Goal: Use online tool/utility

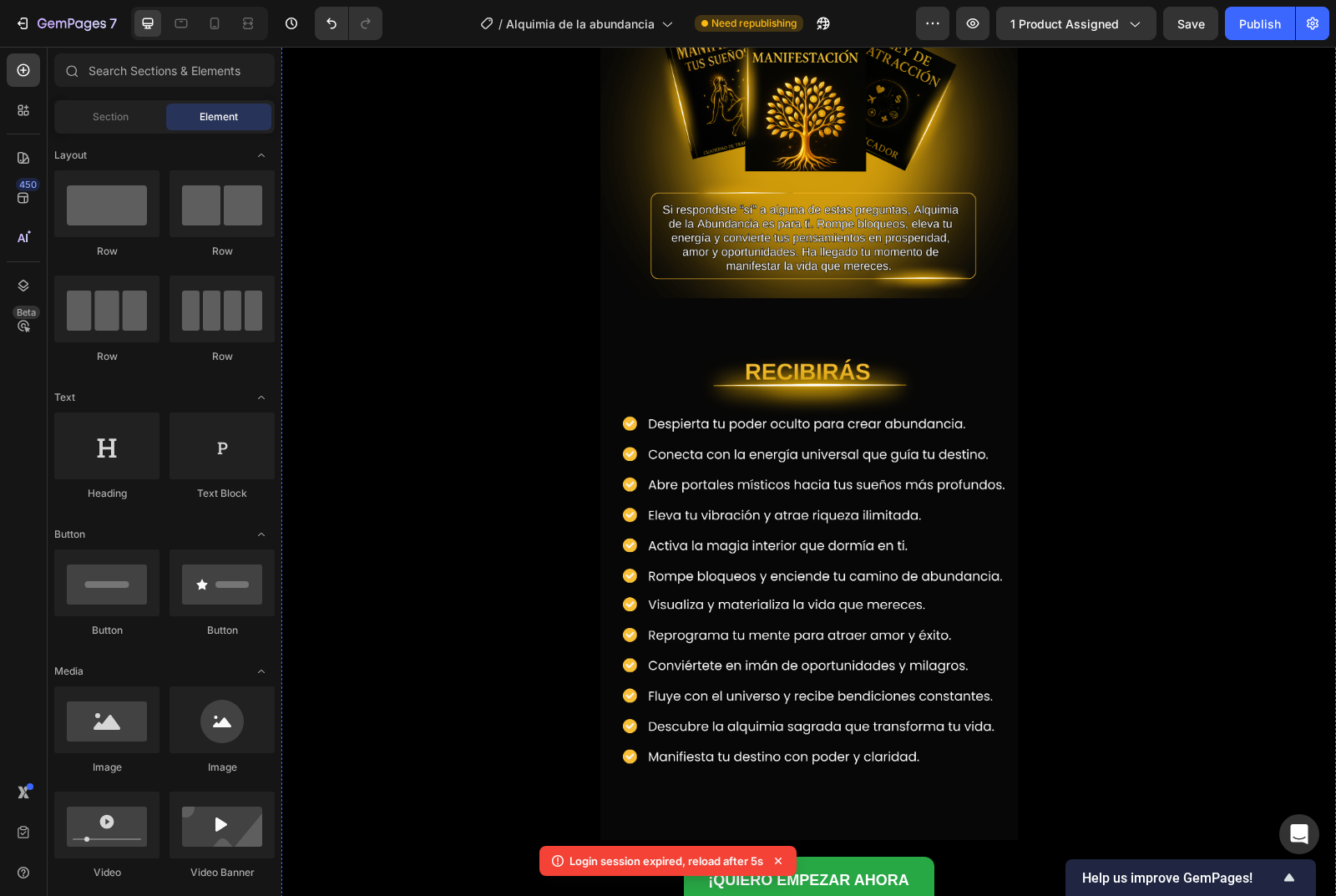
scroll to position [1169, 0]
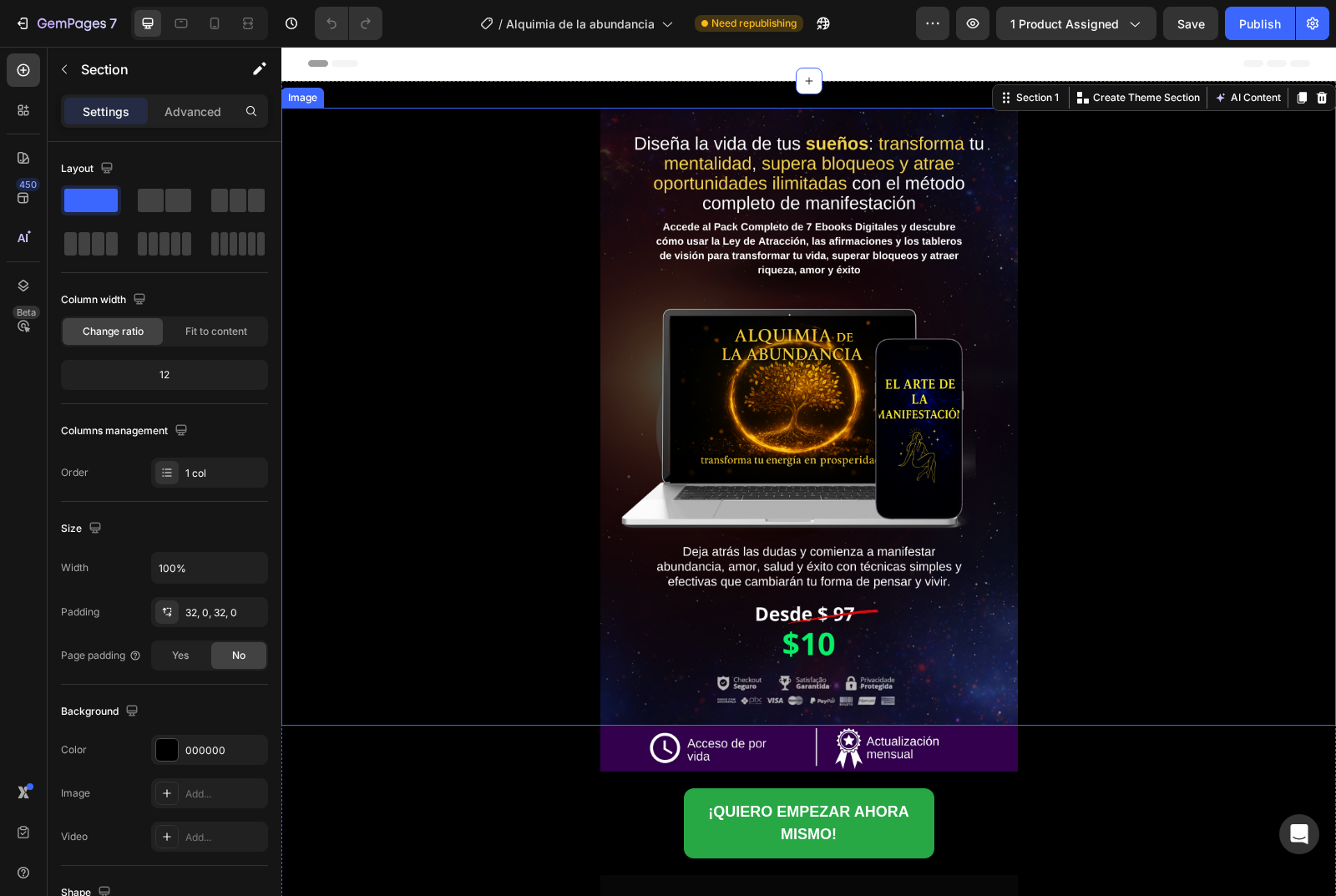
click at [638, 139] on img at bounding box center [809, 417] width 418 height 618
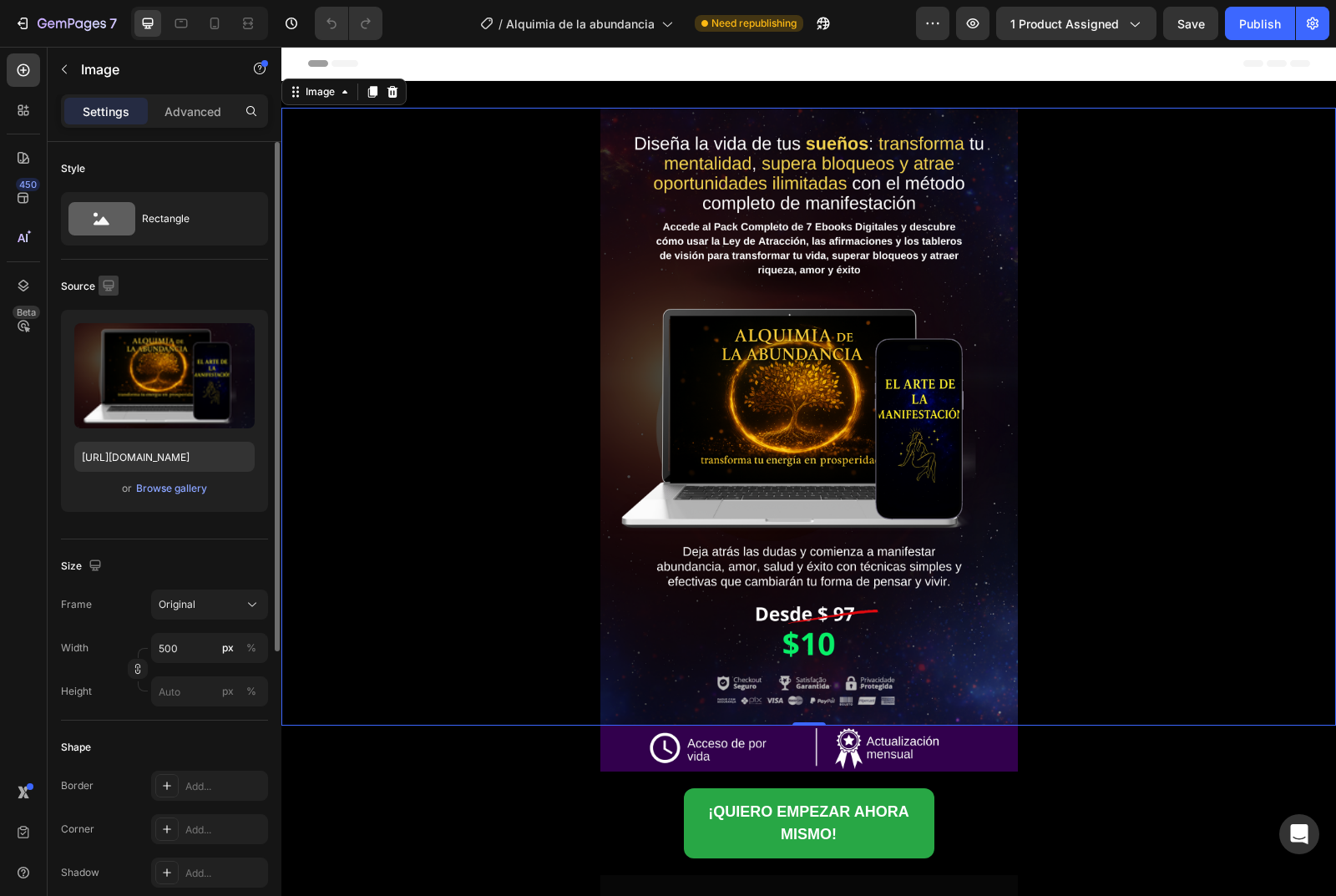
click at [103, 283] on icon "button" at bounding box center [109, 286] width 17 height 17
click at [200, 601] on div "Original" at bounding box center [200, 605] width 82 height 15
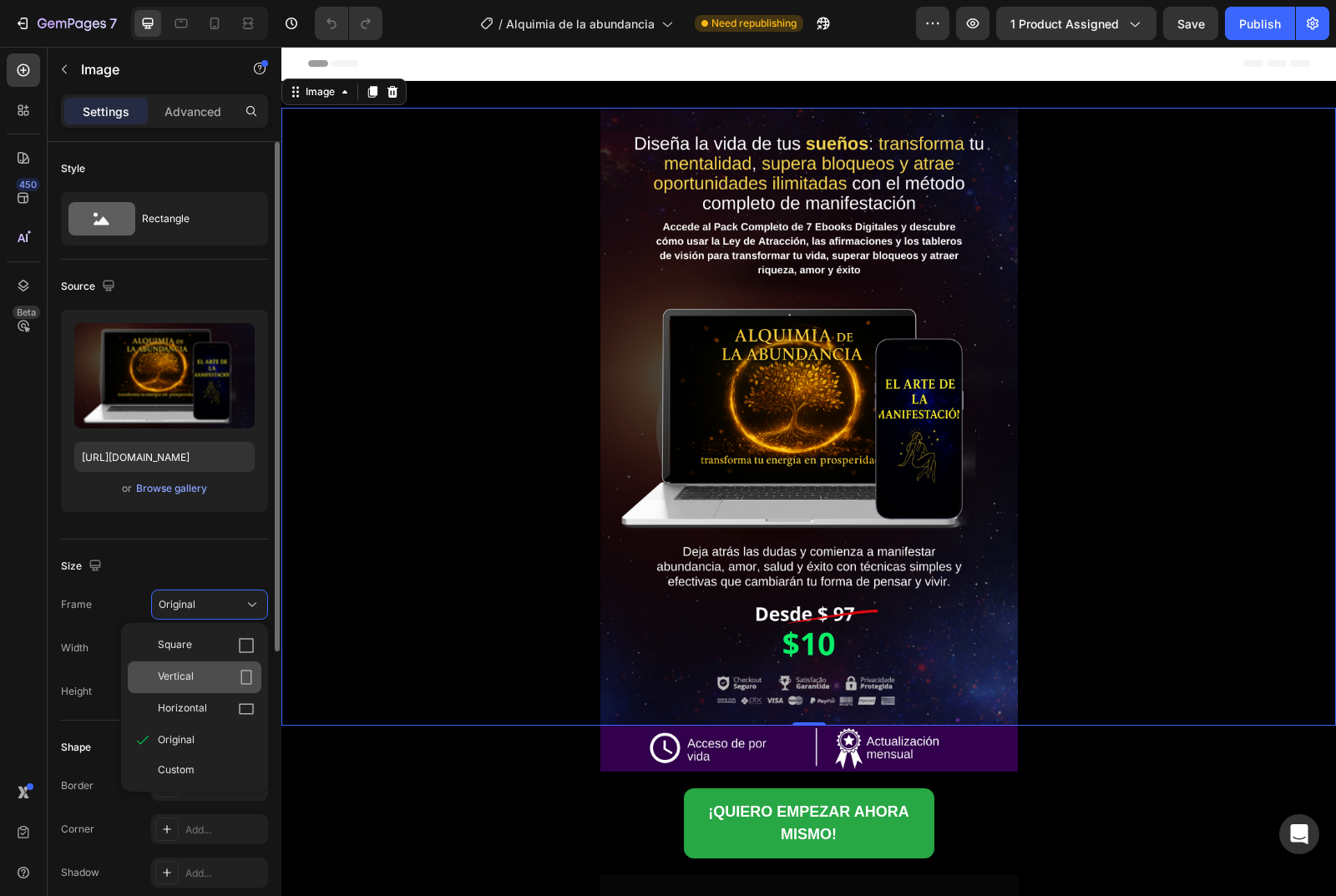
click at [195, 666] on div "Vertical" at bounding box center [195, 677] width 134 height 32
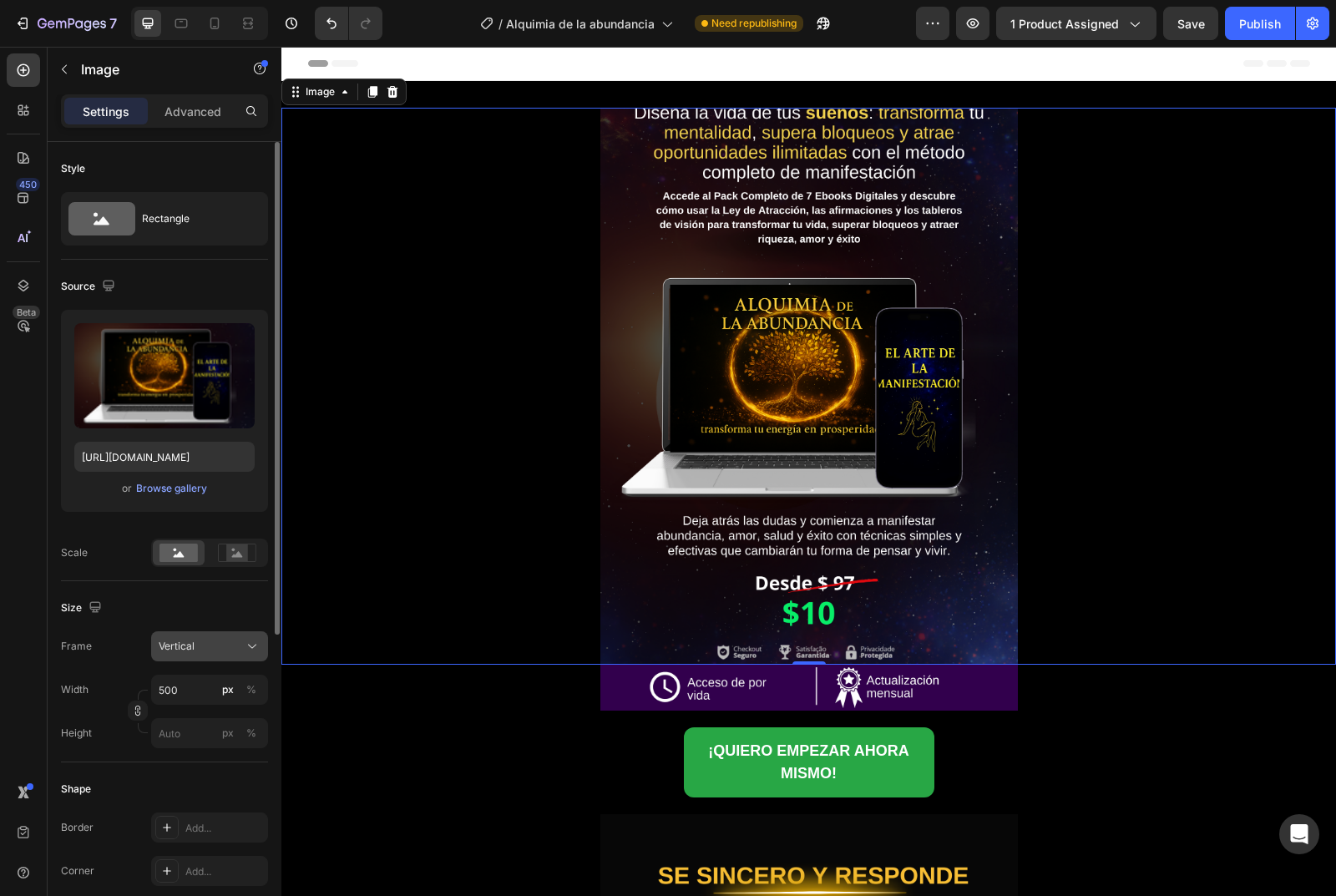
click at [200, 654] on div "Vertical" at bounding box center [200, 646] width 82 height 15
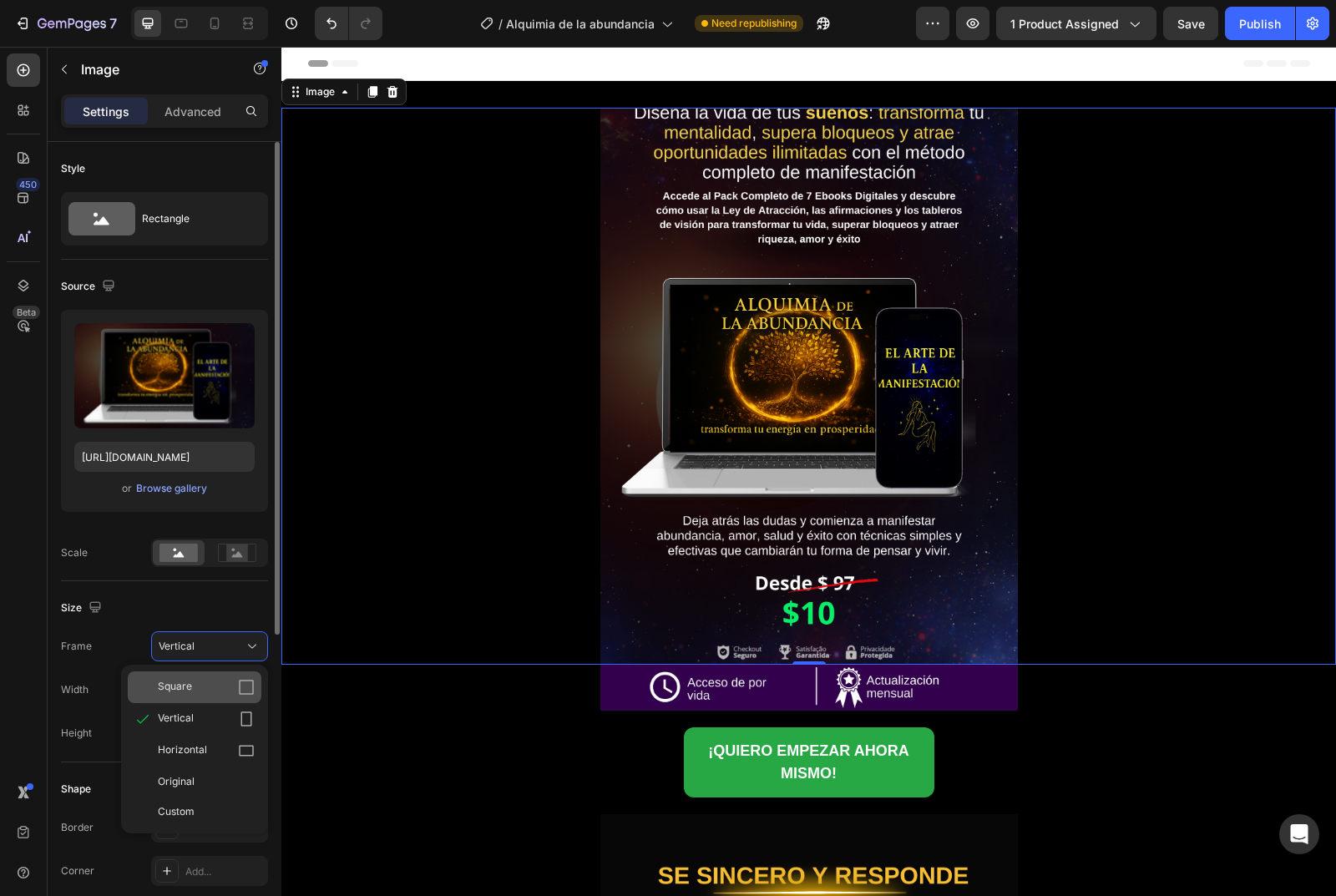
click at [200, 687] on div "Square" at bounding box center [206, 687] width 97 height 17
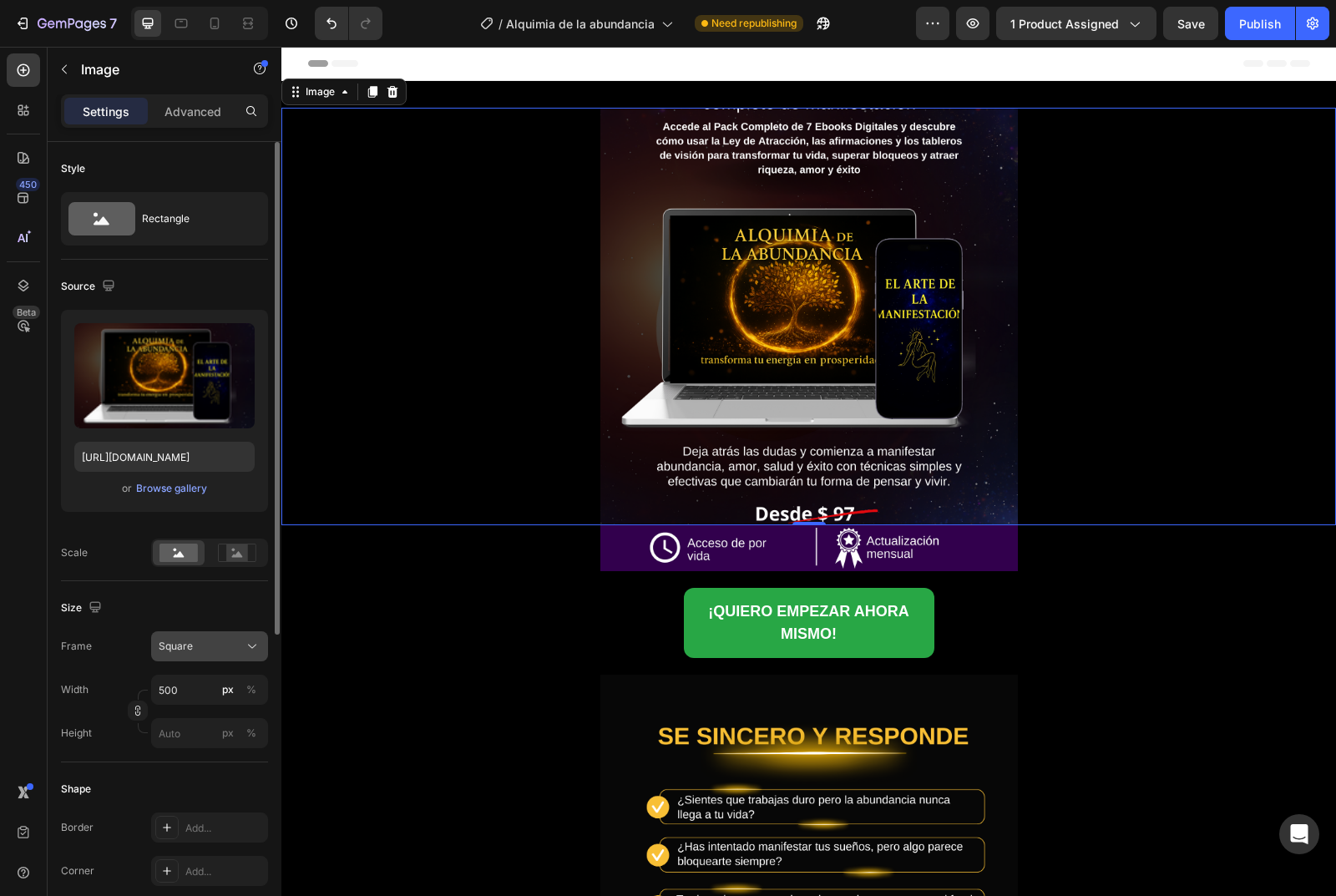
click at [214, 646] on div "Square" at bounding box center [200, 646] width 82 height 15
click at [190, 773] on div "Original" at bounding box center [195, 782] width 134 height 30
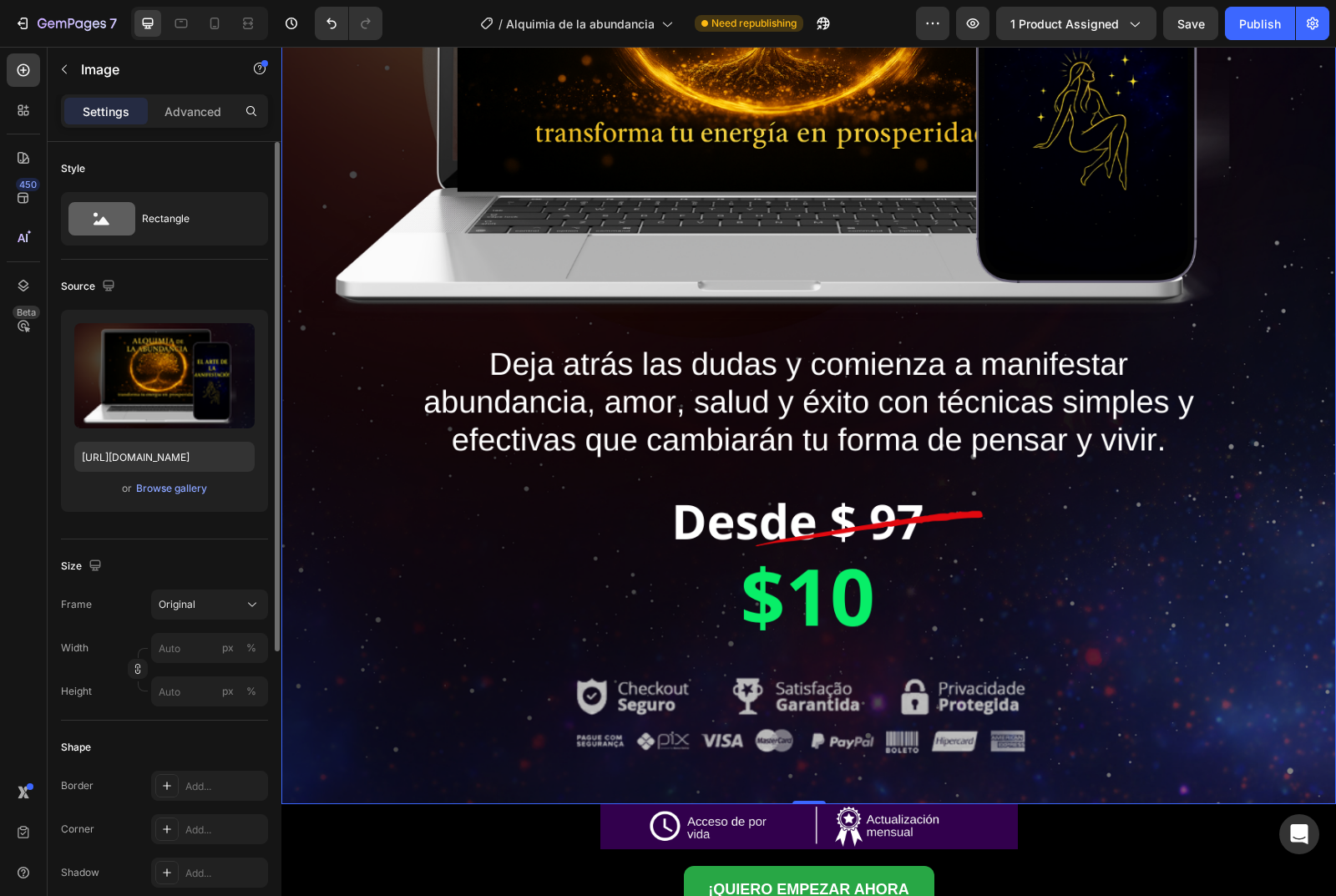
scroll to position [752, 0]
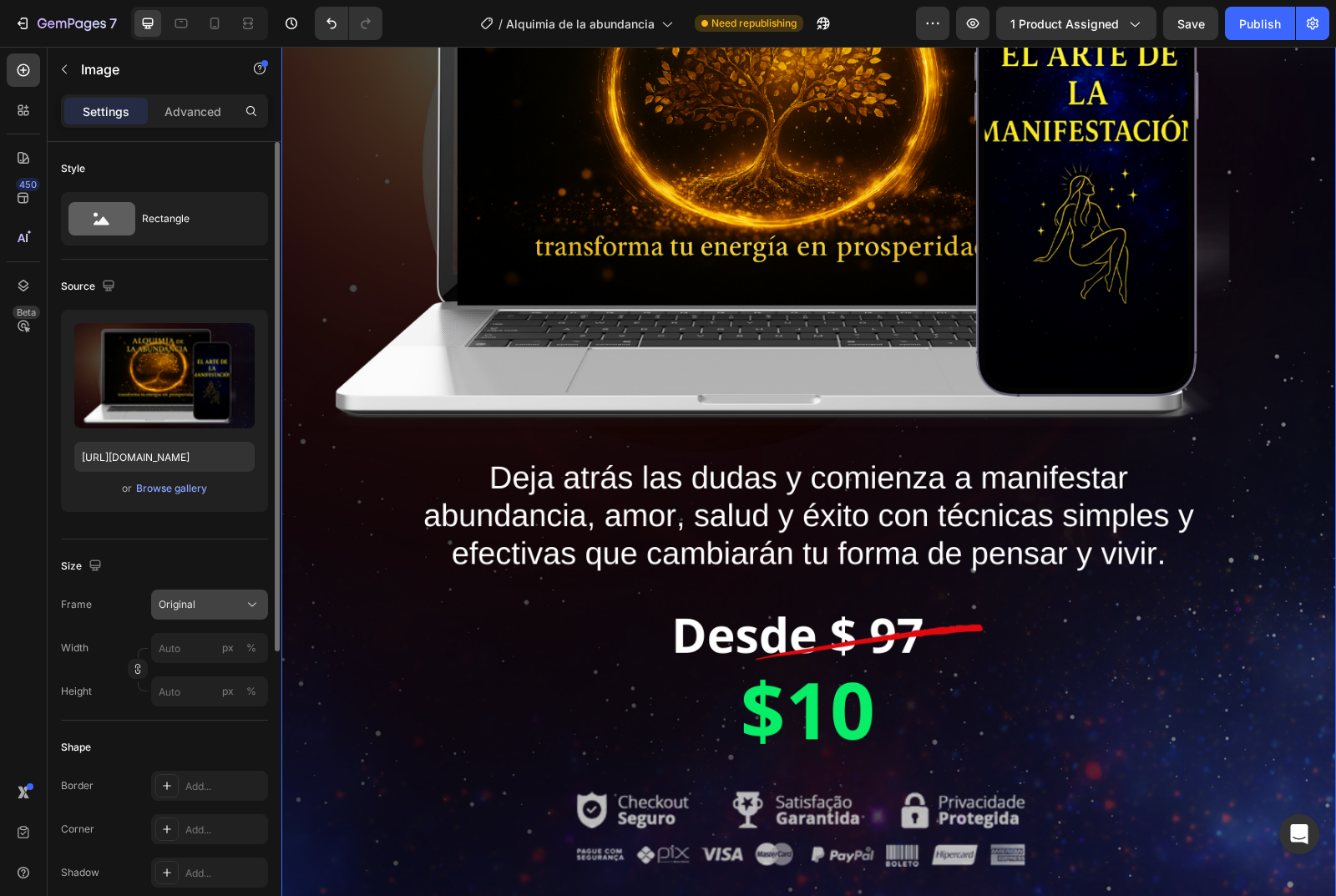
click at [197, 600] on div "Original" at bounding box center [200, 605] width 82 height 15
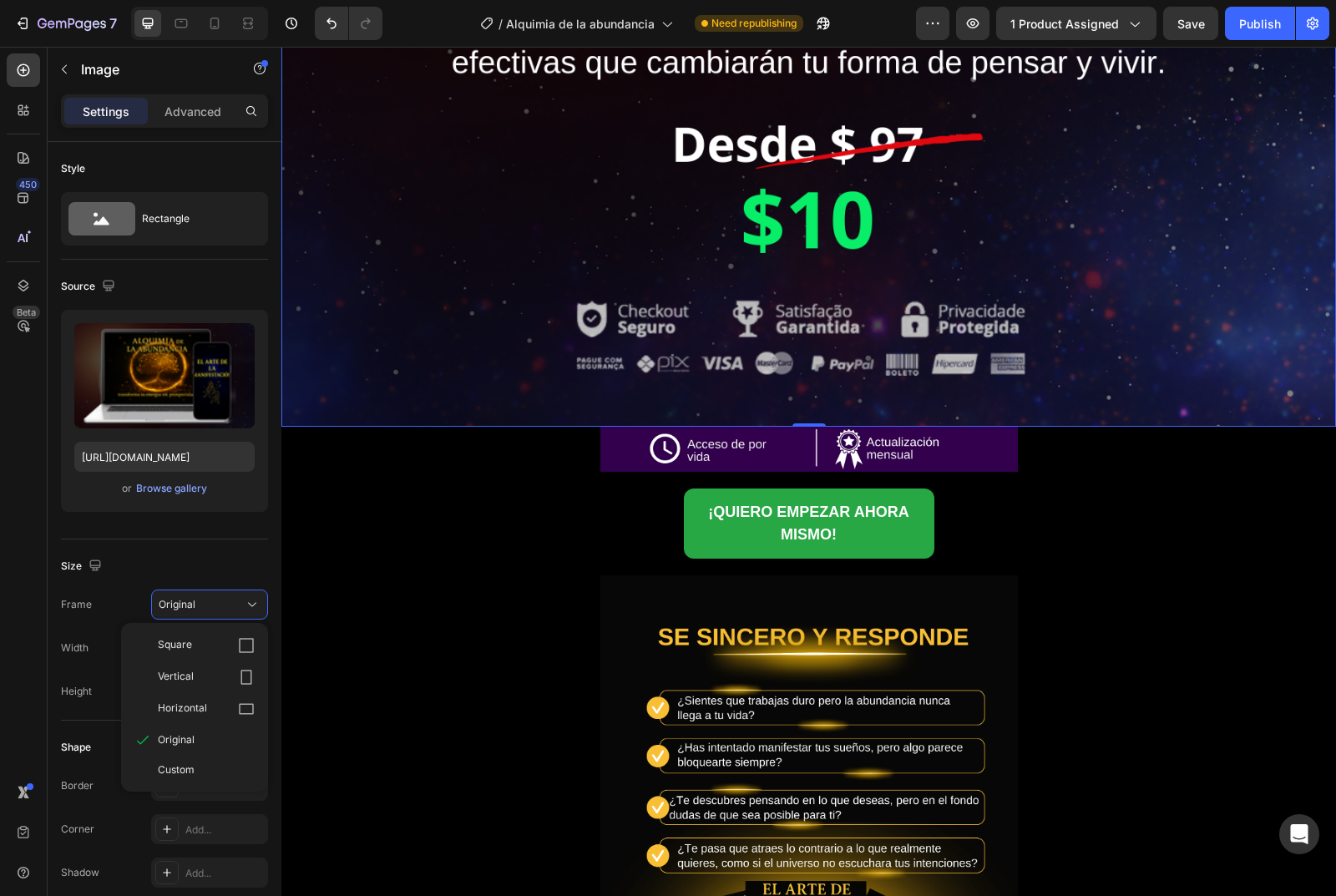
scroll to position [1253, 0]
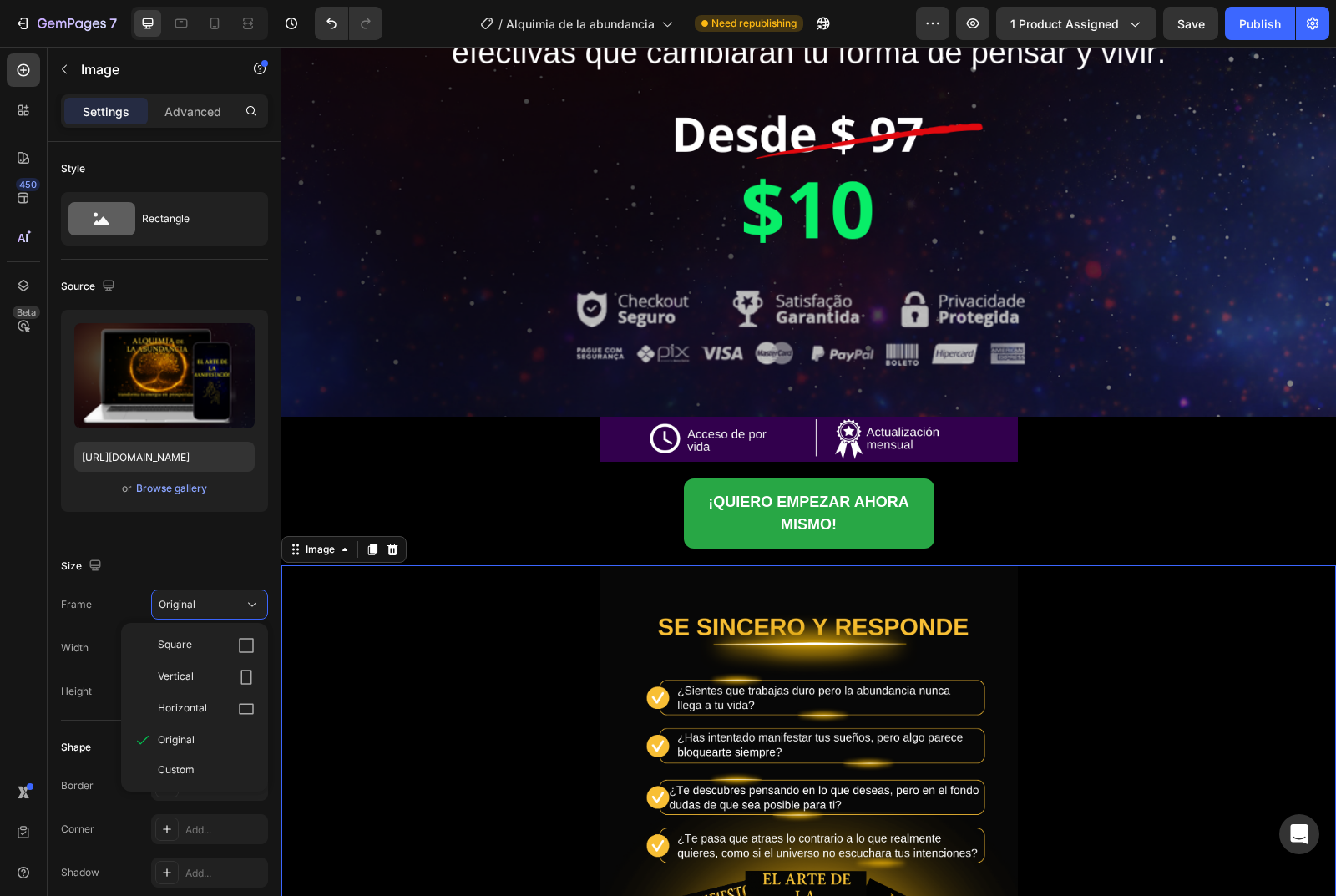
click at [601, 632] on img at bounding box center [809, 866] width 418 height 602
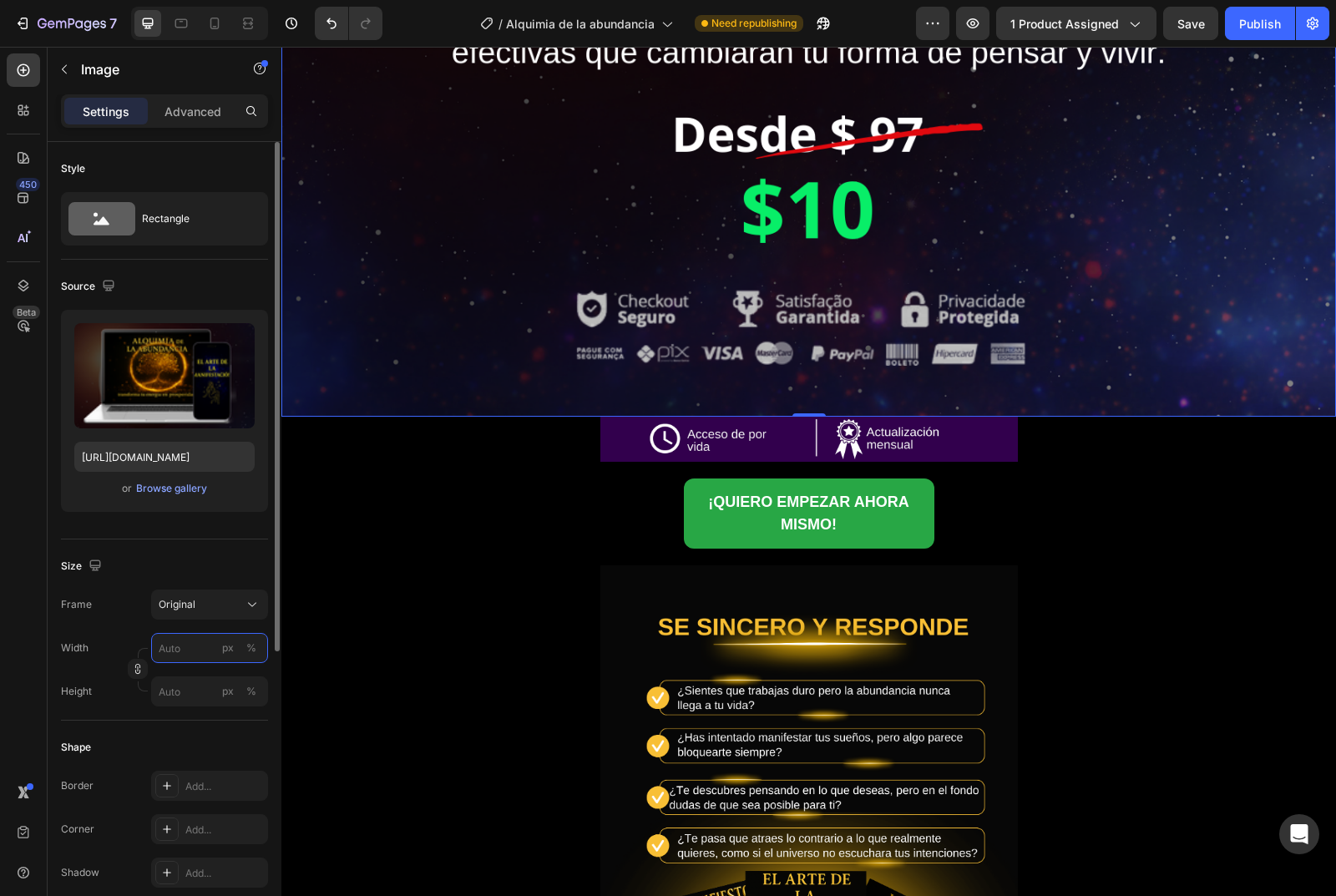
click at [181, 654] on input "px %" at bounding box center [210, 648] width 117 height 30
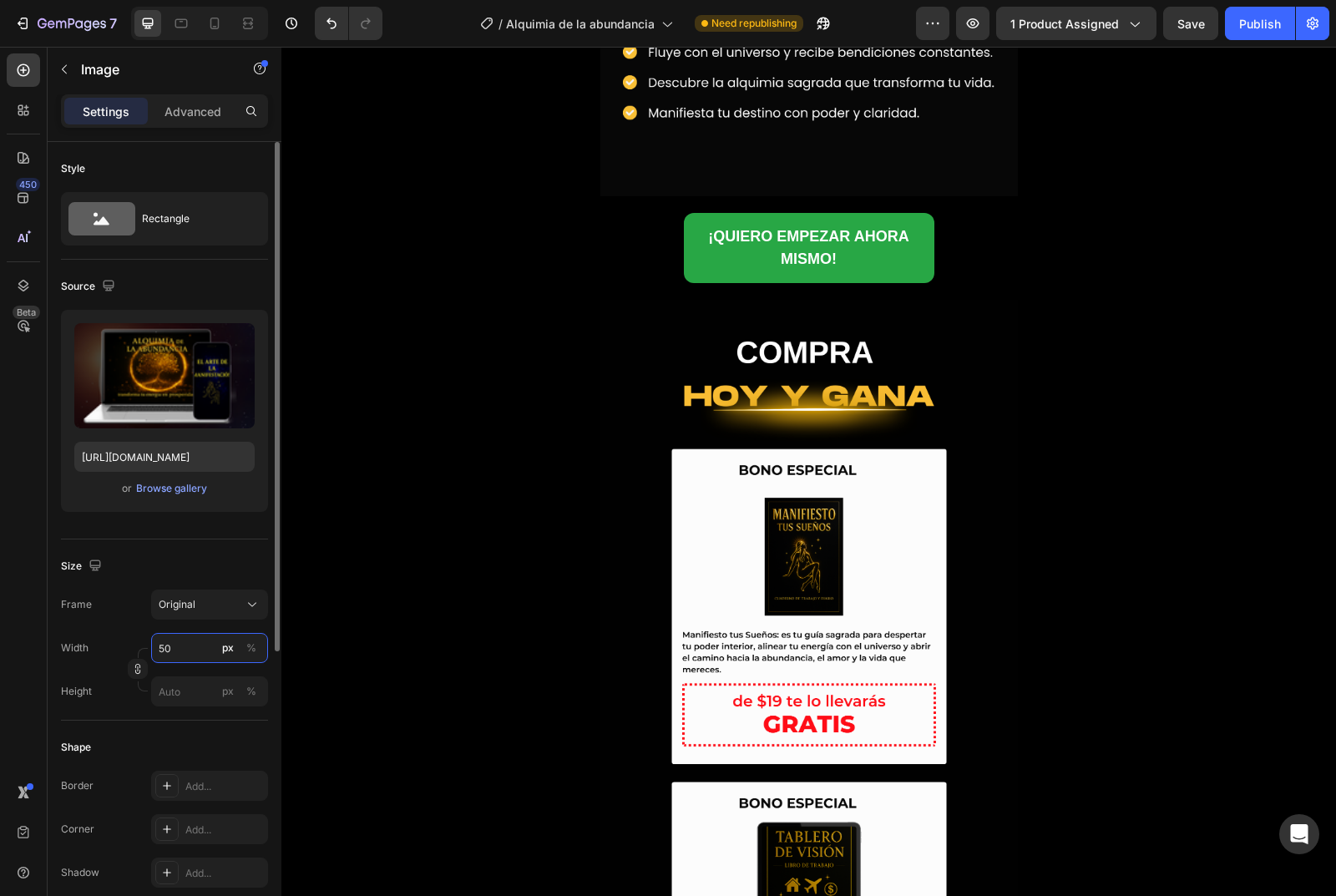
type input "500"
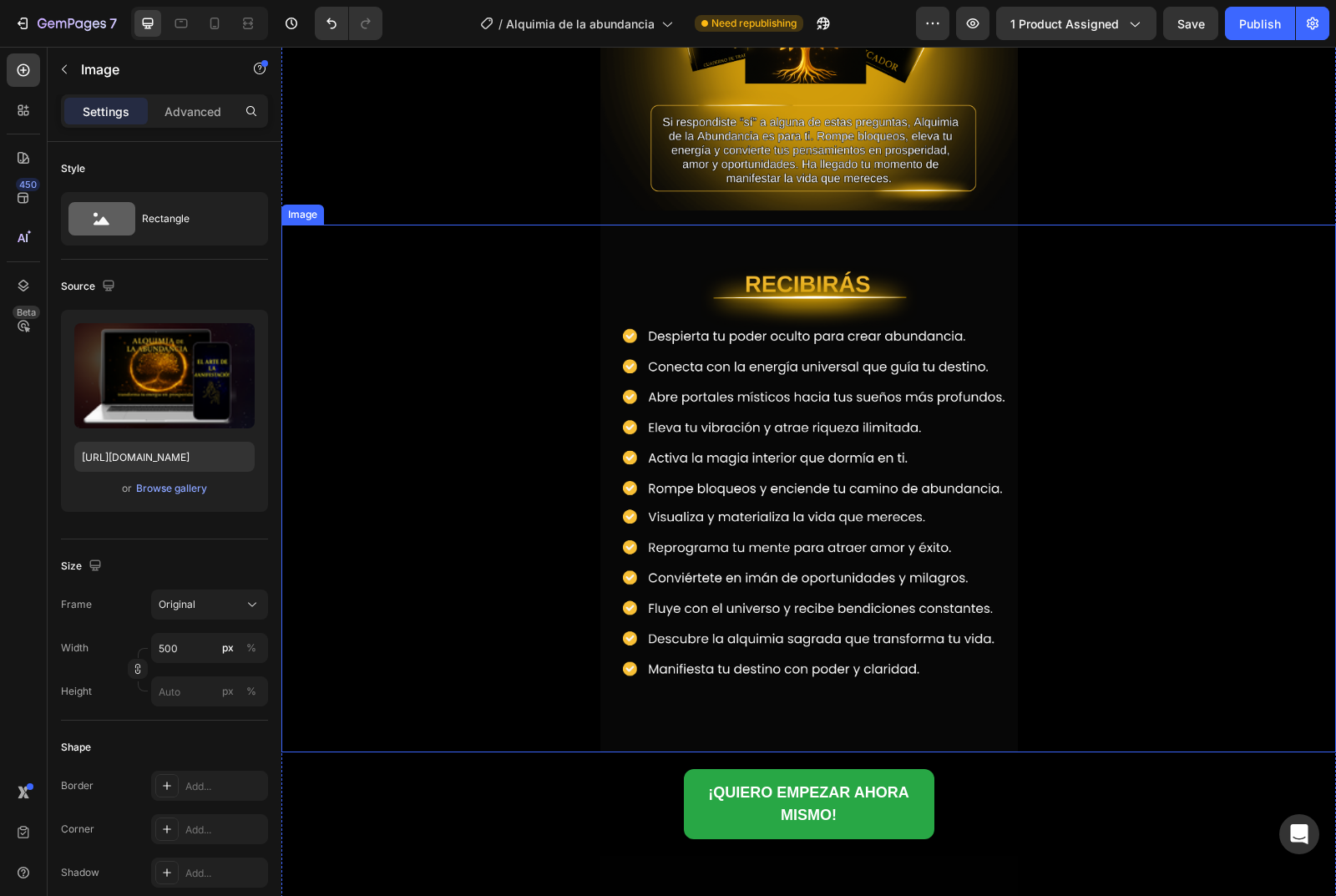
click at [384, 638] on div at bounding box center [808, 488] width 1055 height 527
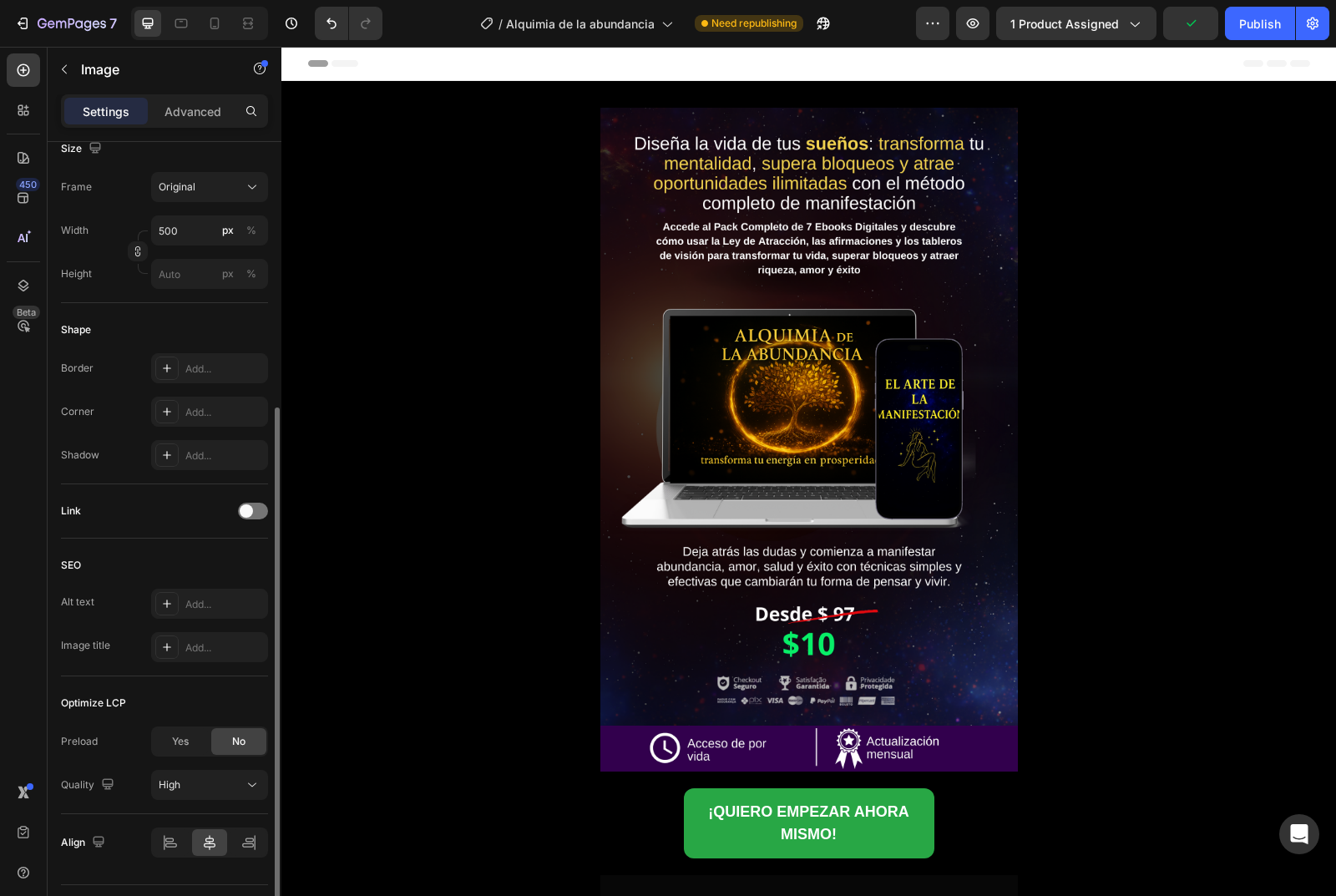
scroll to position [459, 0]
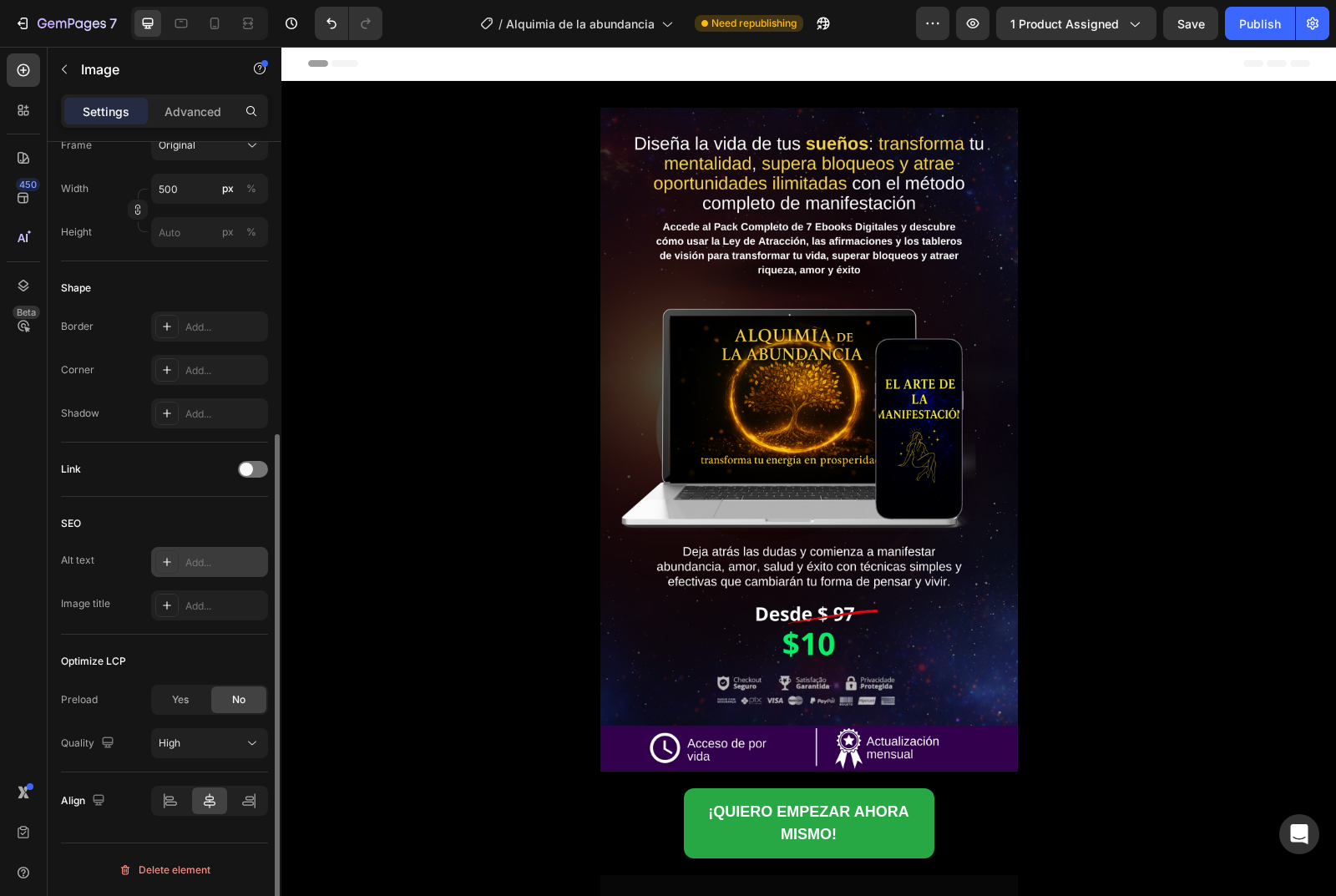
click at [158, 562] on div at bounding box center [167, 562] width 23 height 23
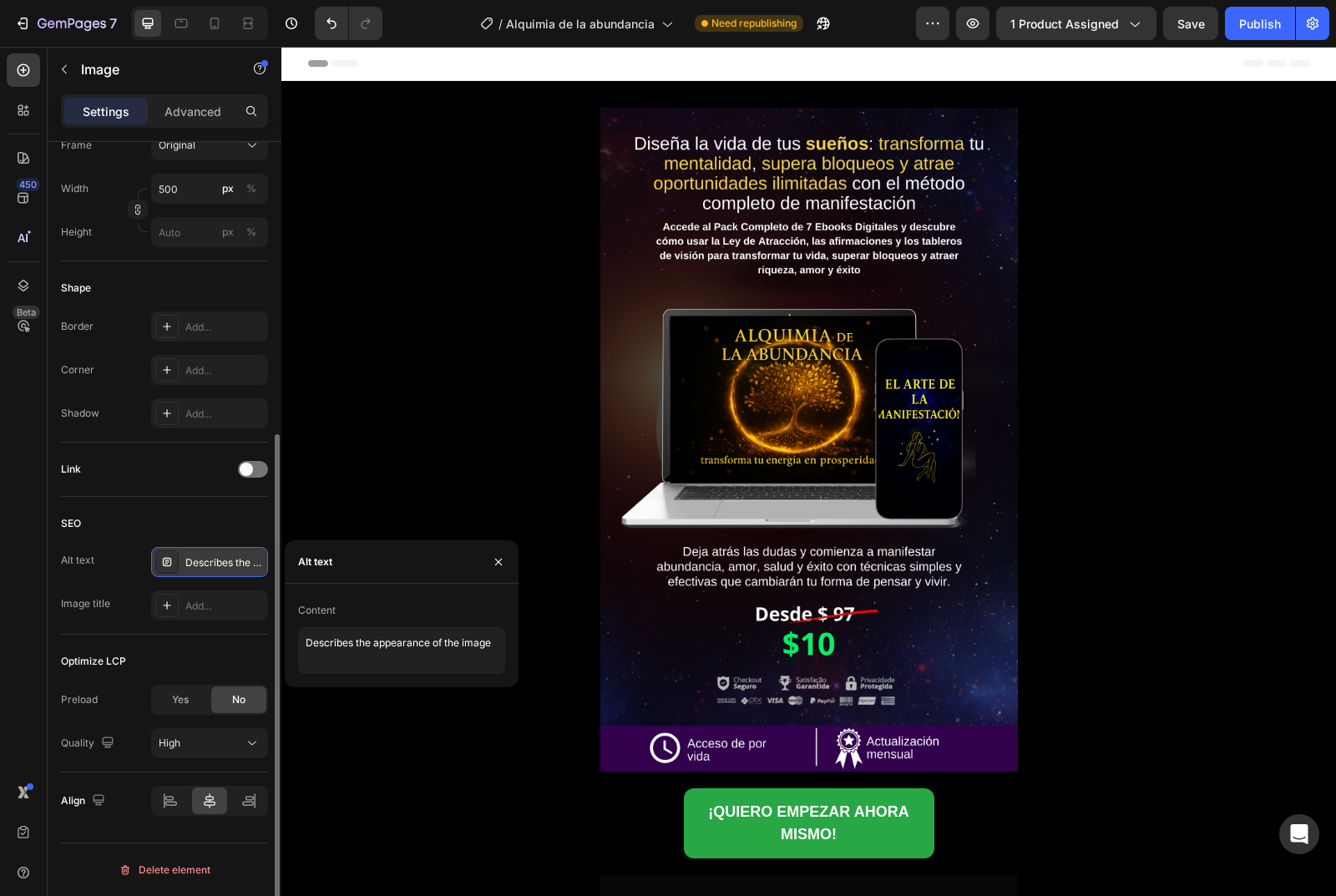
click at [172, 565] on icon at bounding box center [167, 562] width 13 height 13
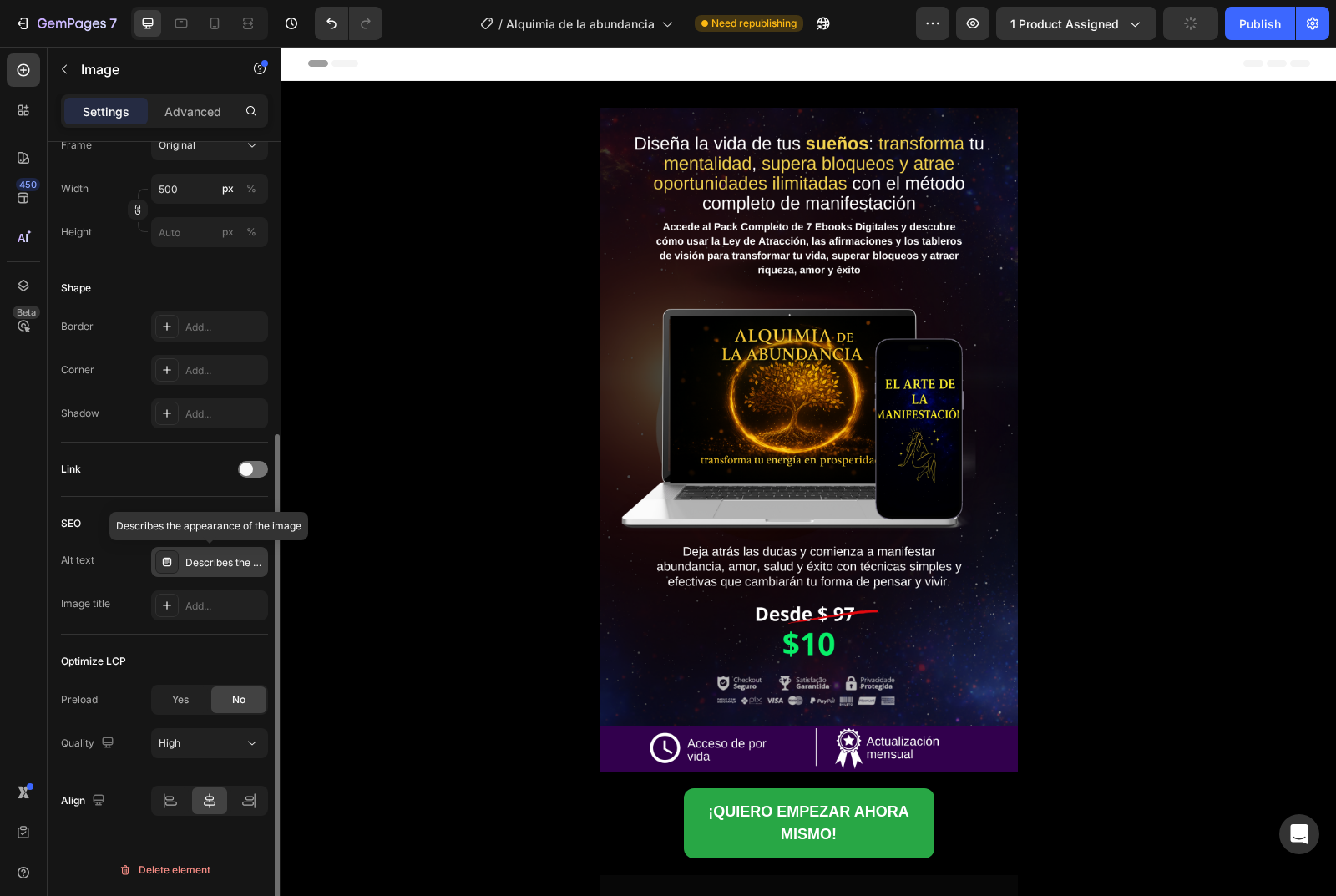
click at [172, 565] on icon at bounding box center [167, 562] width 13 height 13
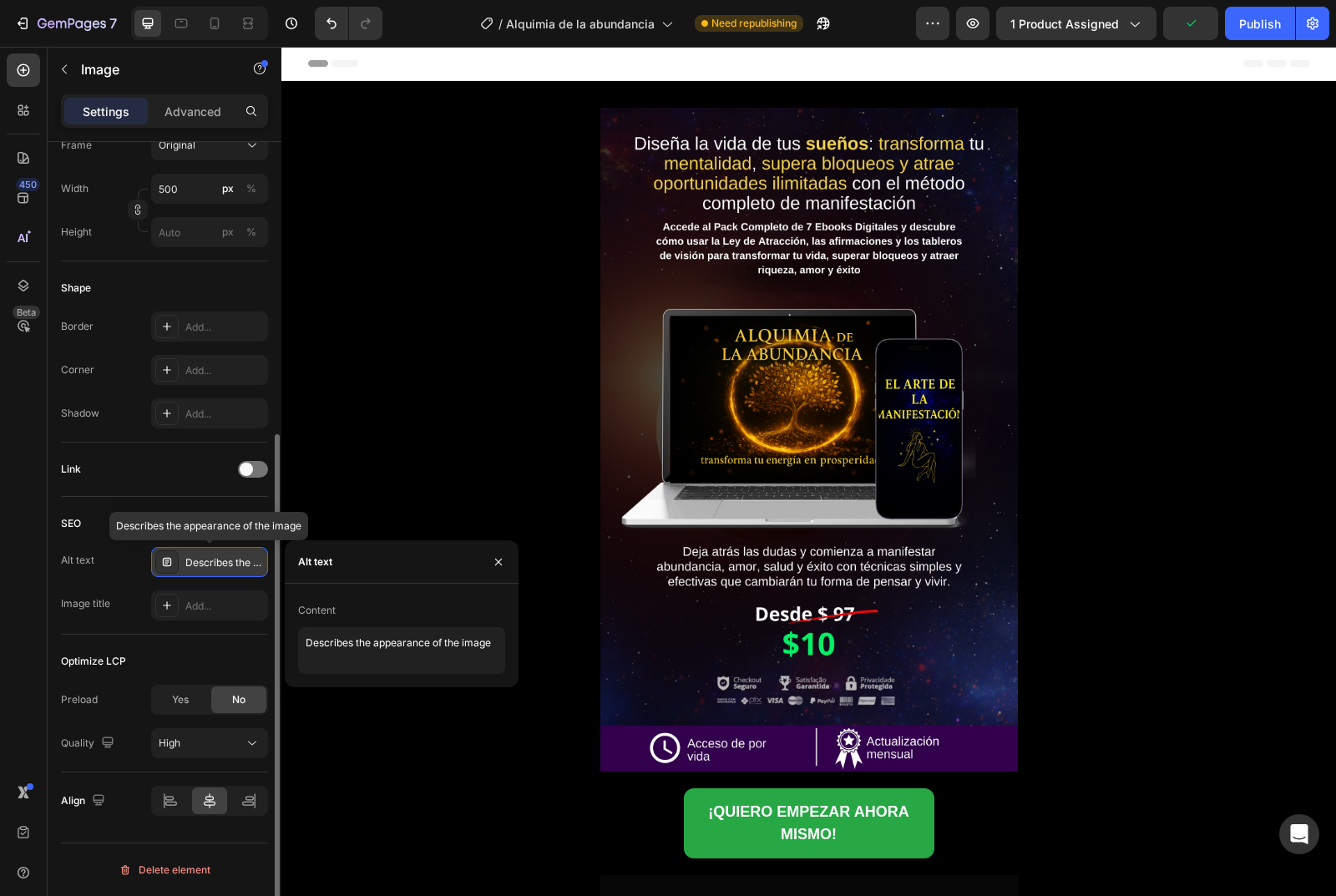
click at [210, 565] on div "Describes the appearance of the image" at bounding box center [225, 563] width 78 height 15
